Goal: Task Accomplishment & Management: Manage account settings

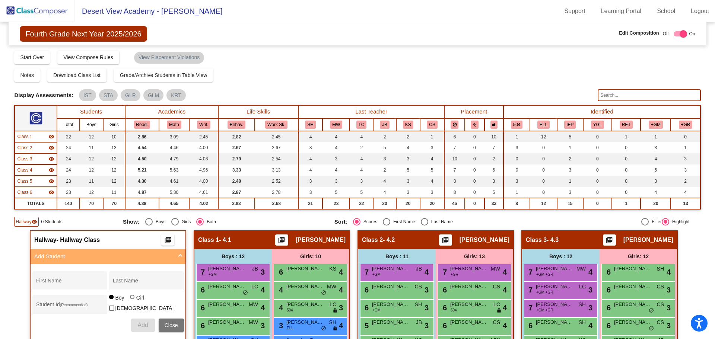
click at [32, 8] on img at bounding box center [37, 11] width 74 height 22
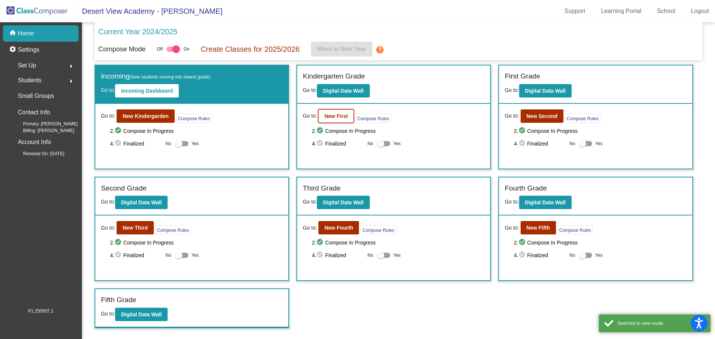
click at [335, 117] on b "New First" at bounding box center [335, 116] width 23 height 6
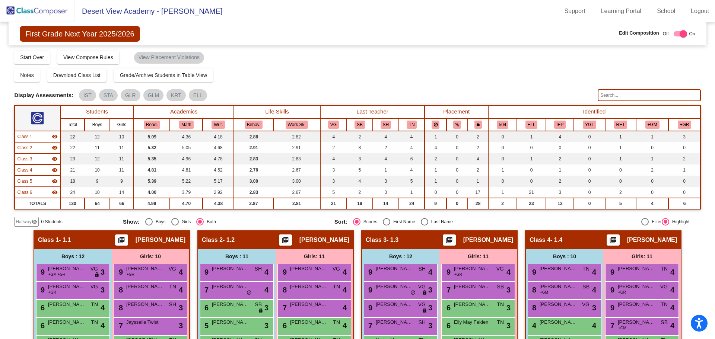
click at [612, 98] on input "text" at bounding box center [649, 95] width 103 height 12
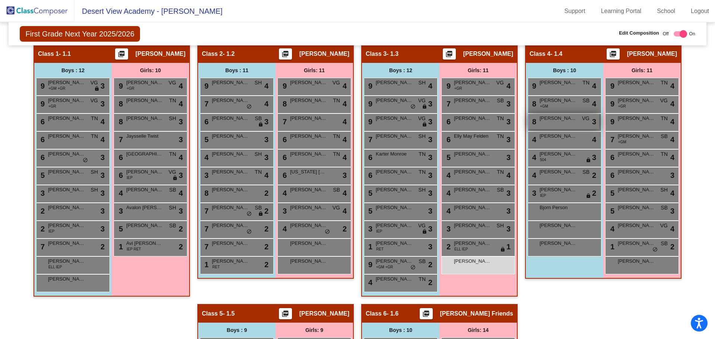
scroll to position [149, 0]
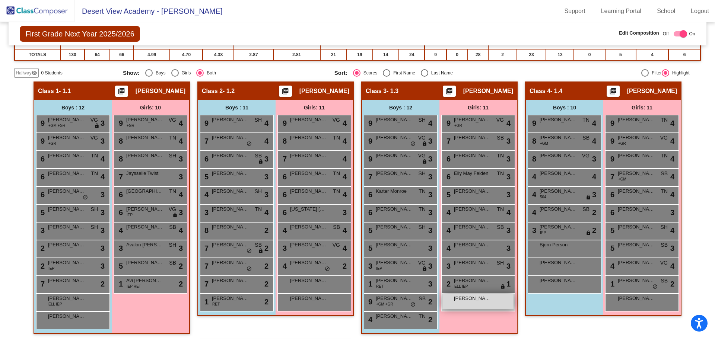
type input "Canch"
click at [480, 306] on div "[PERSON_NAME] lock do_not_disturb_alt" at bounding box center [478, 301] width 71 height 15
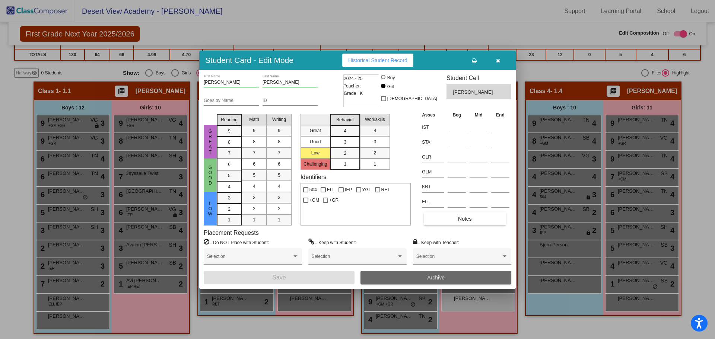
click at [436, 277] on span "Archive" at bounding box center [436, 278] width 18 height 6
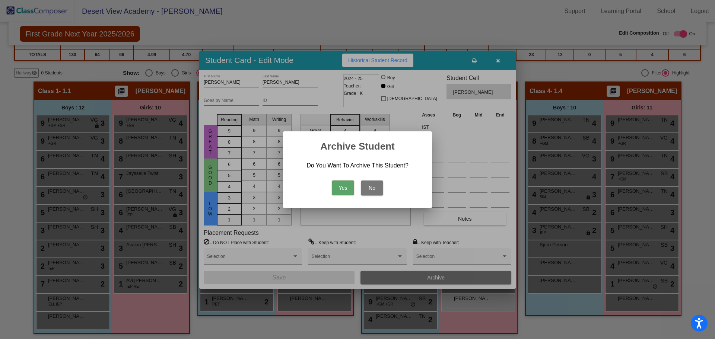
drag, startPoint x: 348, startPoint y: 196, endPoint x: 346, endPoint y: 190, distance: 5.9
click at [348, 195] on div "Yes No" at bounding box center [357, 186] width 131 height 26
click at [346, 190] on button "Yes" at bounding box center [343, 188] width 22 height 15
